Goal: Transaction & Acquisition: Purchase product/service

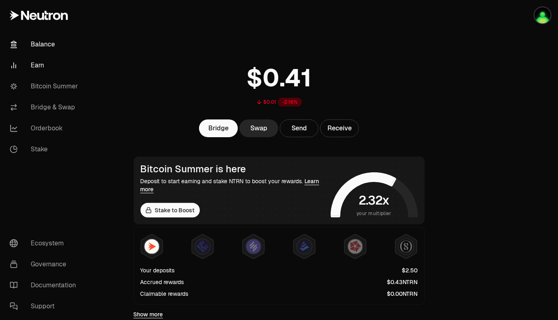
click at [40, 65] on link "Earn" at bounding box center [45, 65] width 84 height 21
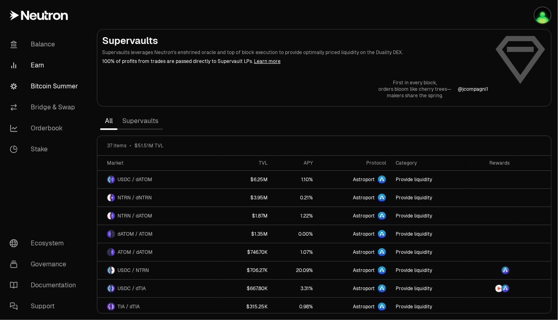
click at [57, 93] on link "Bitcoin Summer" at bounding box center [45, 86] width 84 height 21
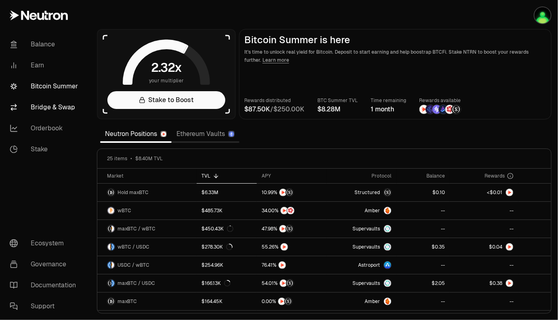
click at [54, 108] on link "Bridge & Swap" at bounding box center [45, 107] width 84 height 21
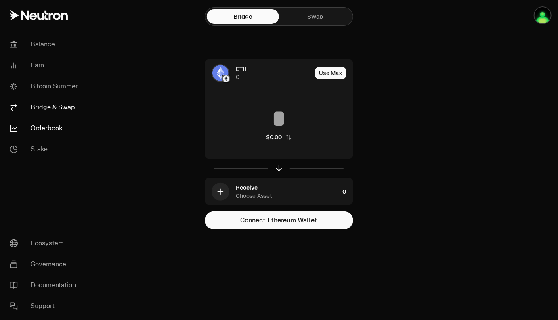
click at [48, 134] on link "Orderbook" at bounding box center [45, 128] width 84 height 21
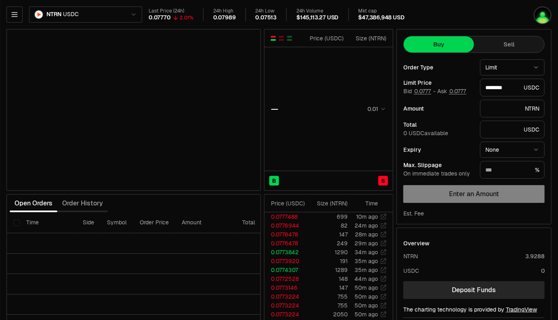
type input "********"
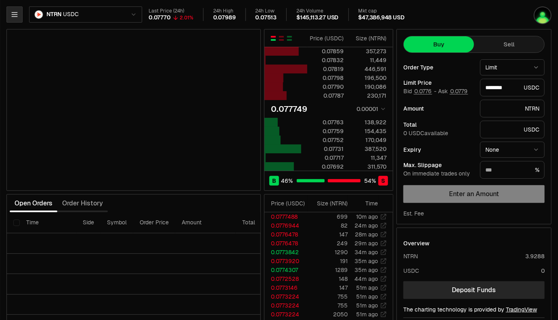
click at [15, 6] on button "button" at bounding box center [14, 14] width 16 height 16
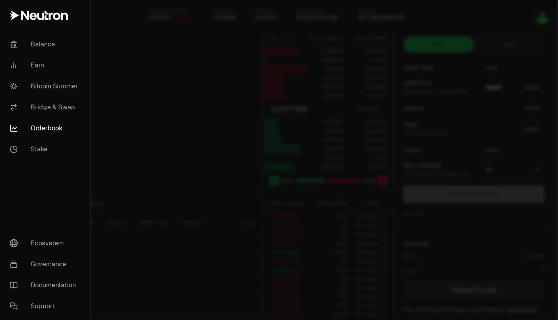
click at [40, 130] on link "Orderbook" at bounding box center [45, 128] width 84 height 21
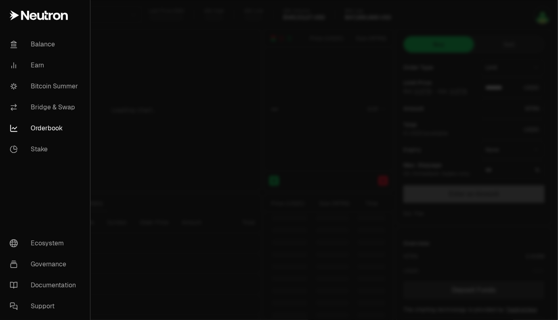
type input "********"
click at [46, 128] on link "Orderbook" at bounding box center [45, 128] width 84 height 21
type input "********"
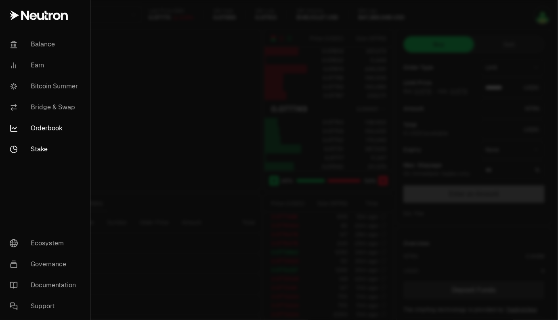
click at [41, 145] on link "Stake" at bounding box center [45, 149] width 84 height 21
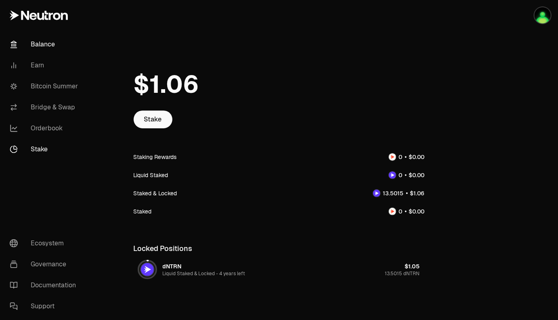
click at [38, 42] on link "Balance" at bounding box center [45, 44] width 84 height 21
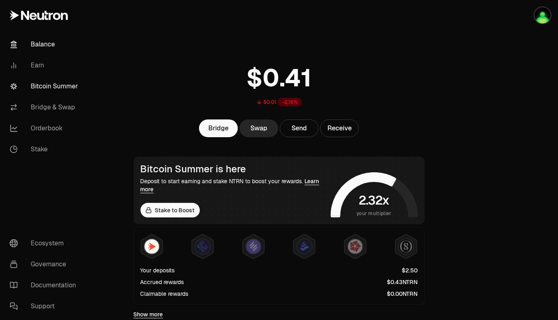
click at [37, 91] on link "Bitcoin Summer" at bounding box center [45, 86] width 84 height 21
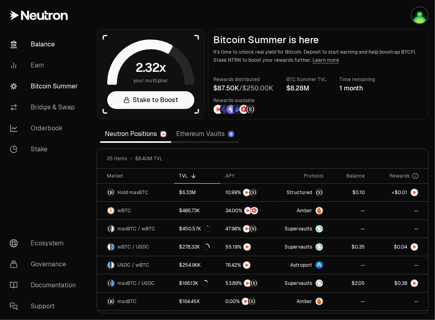
click at [33, 44] on link "Balance" at bounding box center [45, 44] width 84 height 21
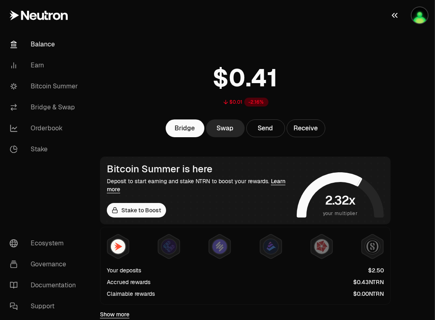
click at [420, 16] on img "button" at bounding box center [420, 15] width 16 height 16
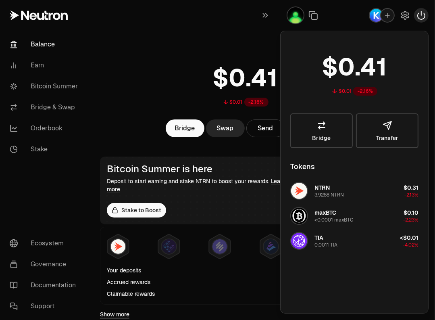
click at [424, 18] on icon "button" at bounding box center [421, 15] width 7 height 8
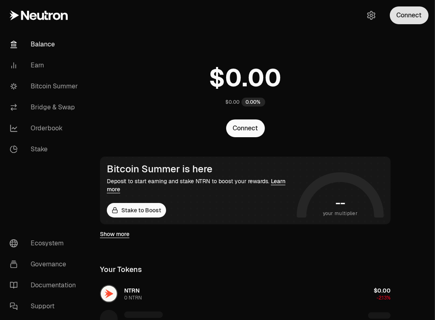
click at [404, 15] on button "Connect" at bounding box center [409, 15] width 39 height 18
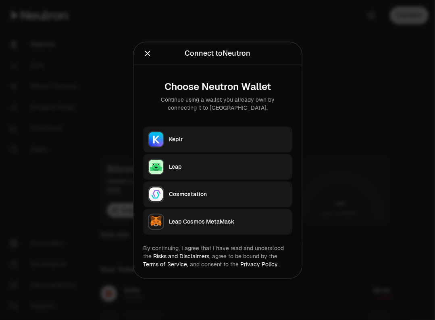
click at [214, 144] on button "Keplr" at bounding box center [217, 139] width 149 height 26
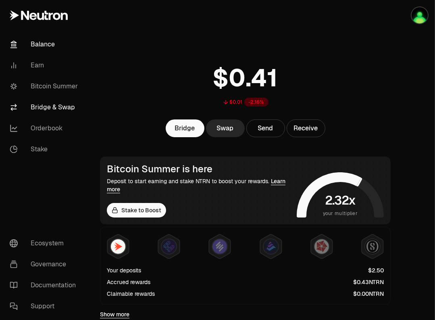
click at [48, 110] on link "Bridge & Swap" at bounding box center [45, 107] width 84 height 21
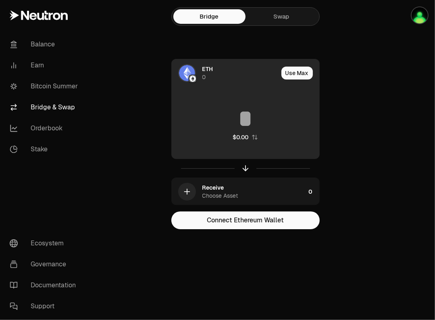
click at [205, 70] on span "ETH" at bounding box center [208, 69] width 11 height 8
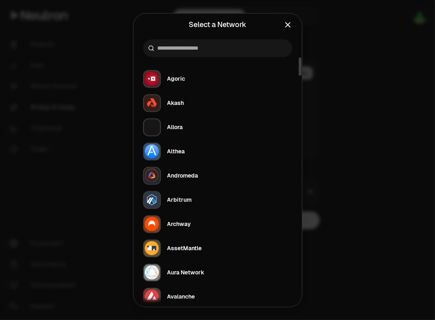
click at [385, 61] on div at bounding box center [217, 160] width 435 height 320
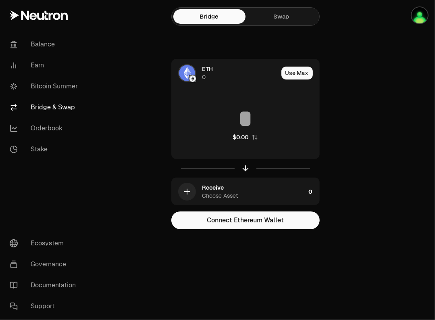
click at [286, 20] on link "Swap" at bounding box center [282, 16] width 72 height 15
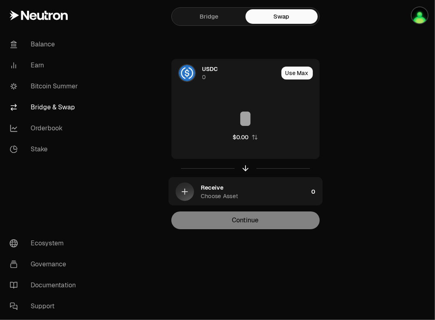
click at [213, 12] on link "Bridge" at bounding box center [210, 16] width 72 height 15
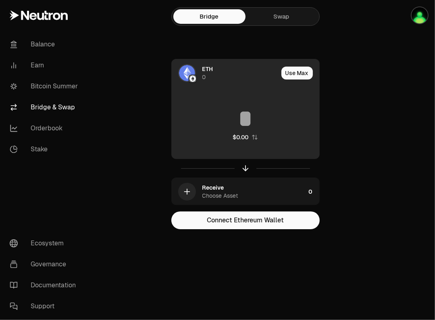
click at [237, 79] on div "ETH 0" at bounding box center [241, 73] width 76 height 16
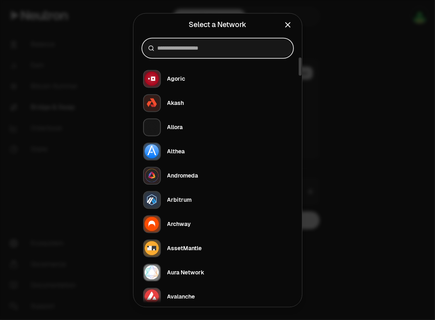
click at [192, 47] on input at bounding box center [223, 48] width 130 height 8
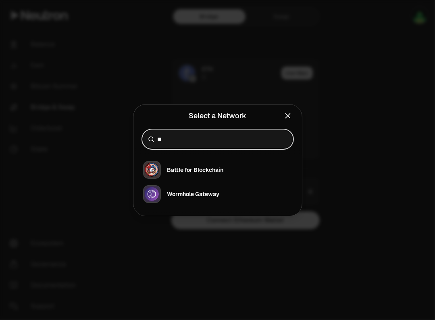
type input "*"
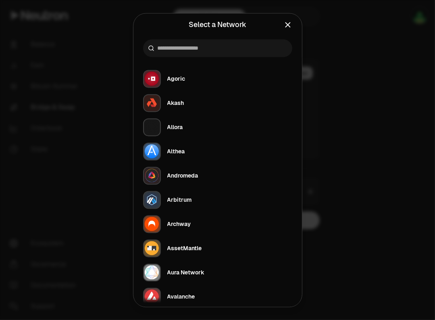
click at [289, 23] on icon "Close" at bounding box center [288, 25] width 4 height 4
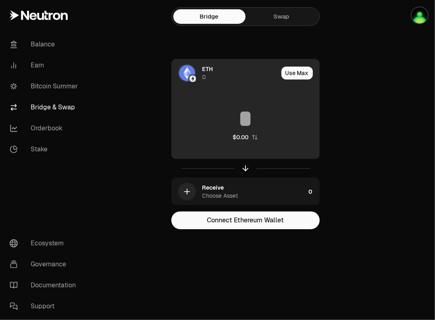
click at [232, 71] on div "ETH 0" at bounding box center [241, 73] width 76 height 16
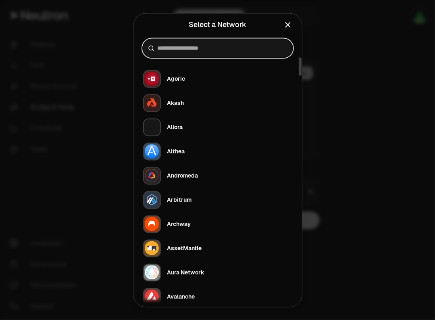
click at [206, 49] on input at bounding box center [223, 48] width 130 height 8
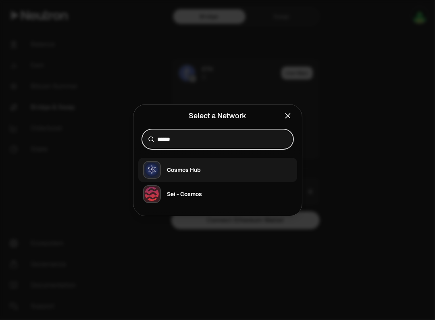
type input "******"
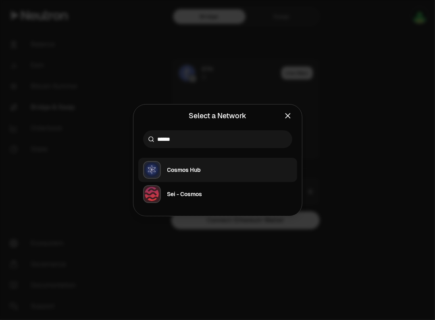
click at [202, 175] on button "Cosmos Hub" at bounding box center [217, 170] width 159 height 24
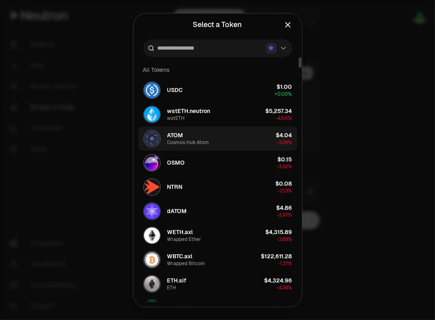
click at [225, 140] on button "ATOM Cosmos Hub Atom $4.04 -3.29%" at bounding box center [217, 138] width 159 height 24
